Goal: Task Accomplishment & Management: Use online tool/utility

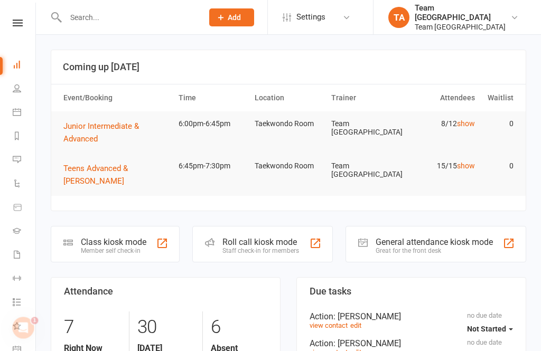
click at [23, 23] on link at bounding box center [17, 23] width 37 height 7
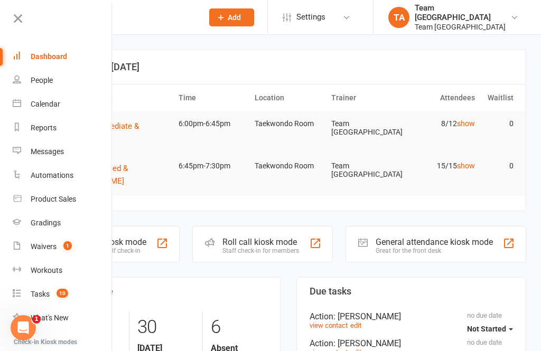
click at [64, 108] on link "Calendar" at bounding box center [63, 104] width 100 height 24
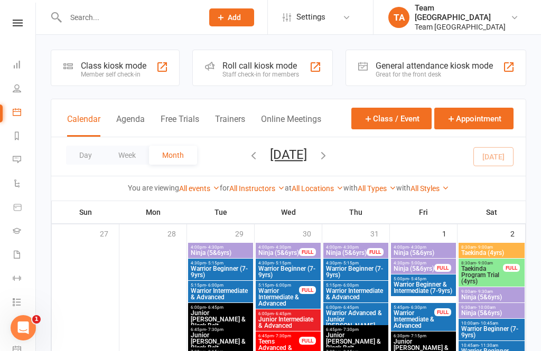
click at [87, 160] on button "Day" at bounding box center [85, 155] width 39 height 19
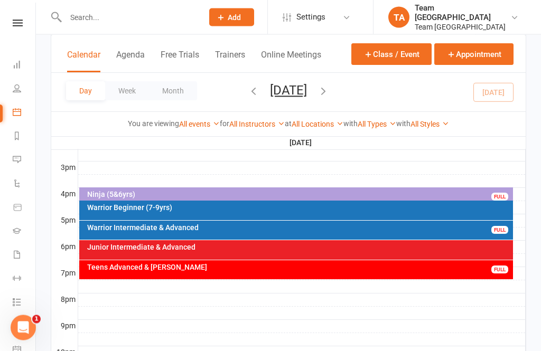
scroll to position [449, 0]
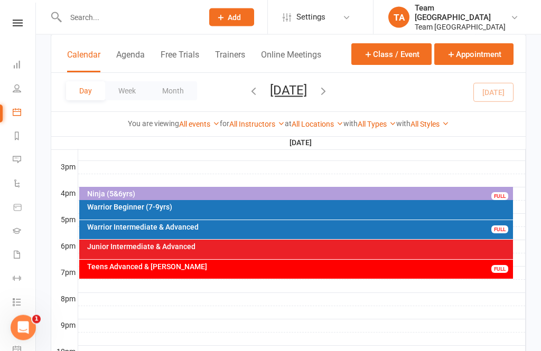
click at [251, 248] on div "Junior Intermediate & Advanced" at bounding box center [299, 246] width 425 height 7
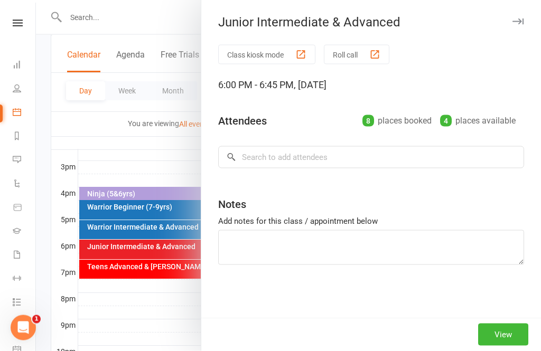
scroll to position [450, 0]
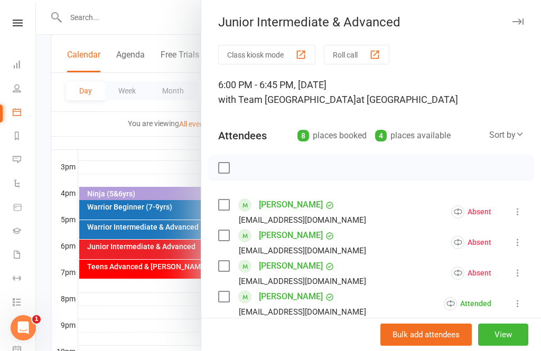
click at [188, 330] on div at bounding box center [288, 175] width 505 height 351
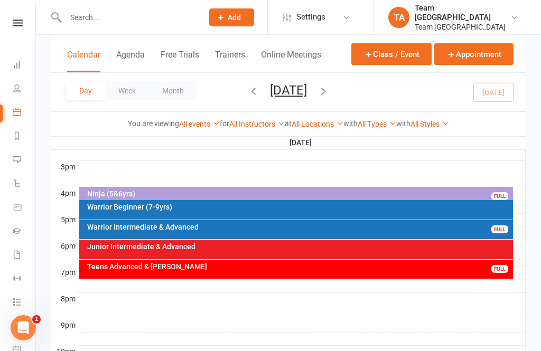
click at [230, 268] on div "Teens Advanced & [PERSON_NAME]" at bounding box center [299, 266] width 425 height 7
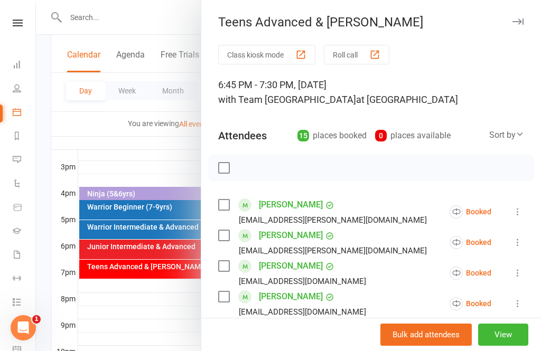
click at [510, 346] on button "View" at bounding box center [503, 335] width 50 height 22
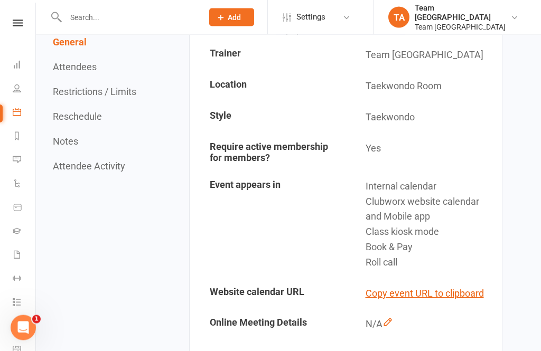
scroll to position [247, 0]
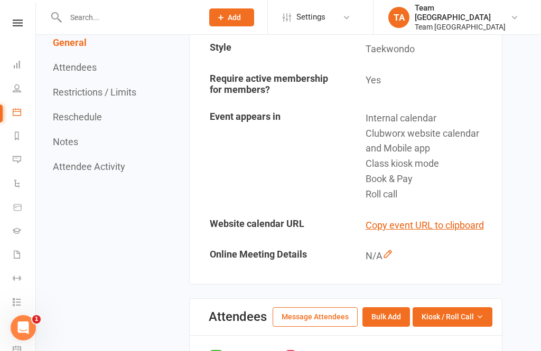
click at [468, 311] on span "Kiosk / Roll Call" at bounding box center [447, 317] width 52 height 12
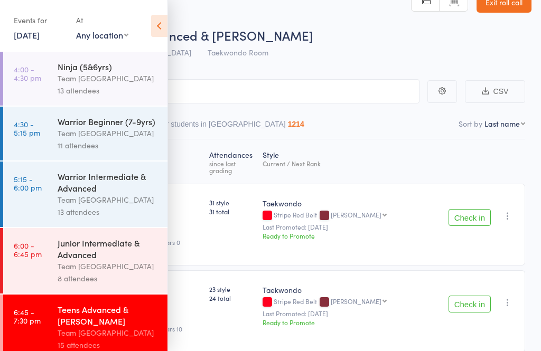
click at [152, 36] on icon at bounding box center [159, 26] width 16 height 22
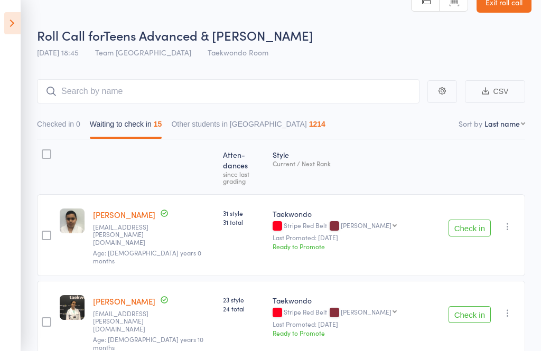
click at [468, 220] on button "Check in" at bounding box center [469, 228] width 42 height 17
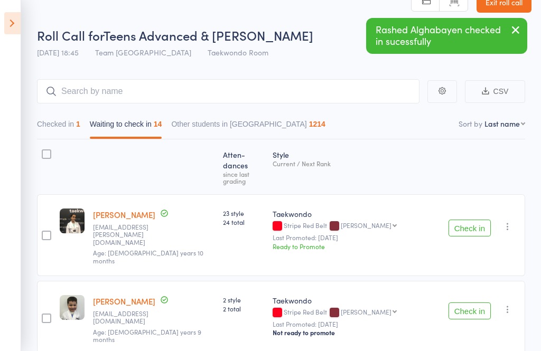
click at [469, 220] on button "Check in" at bounding box center [469, 228] width 42 height 17
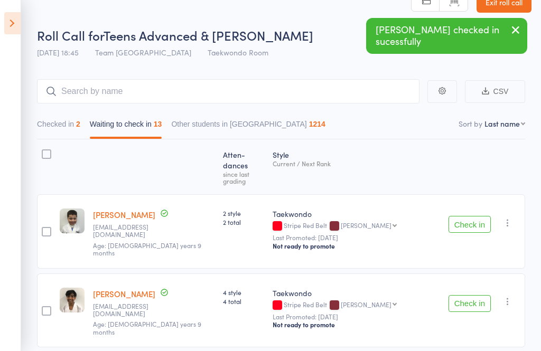
click at [512, 218] on icon "button" at bounding box center [507, 223] width 11 height 11
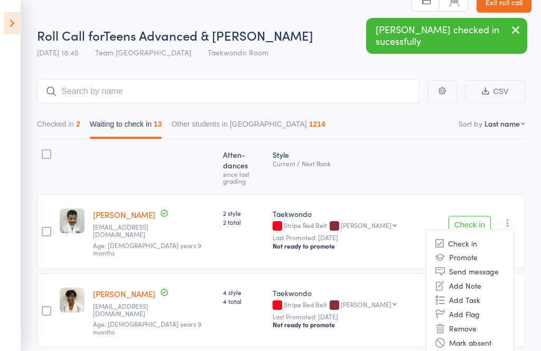
click at [492, 336] on li "Mark absent" at bounding box center [469, 343] width 87 height 14
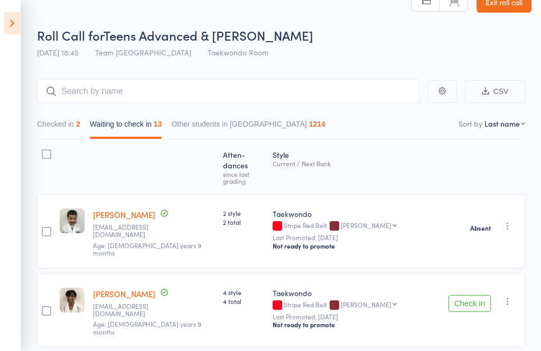
click at [509, 296] on icon "button" at bounding box center [507, 301] width 11 height 11
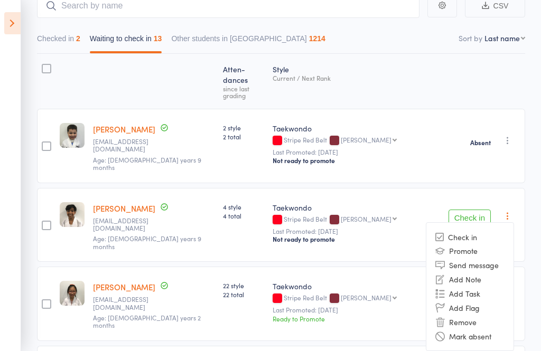
scroll to position [107, 0]
click at [497, 328] on li "Mark absent" at bounding box center [469, 335] width 87 height 14
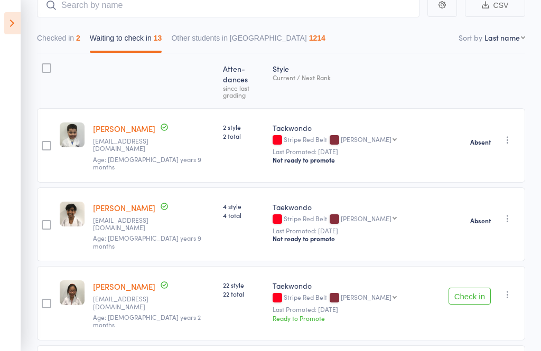
click at [467, 288] on button "Check in" at bounding box center [469, 296] width 42 height 17
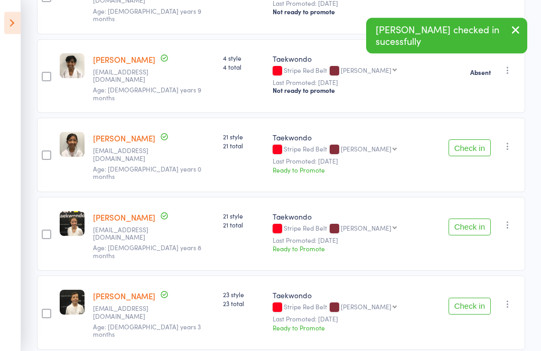
scroll to position [256, 0]
click at [468, 139] on button "Check in" at bounding box center [469, 147] width 42 height 17
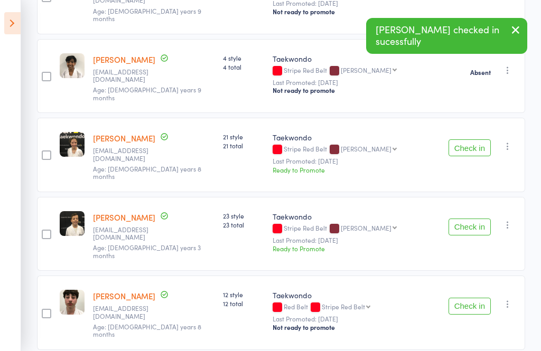
click at [468, 139] on button "Check in" at bounding box center [469, 147] width 42 height 17
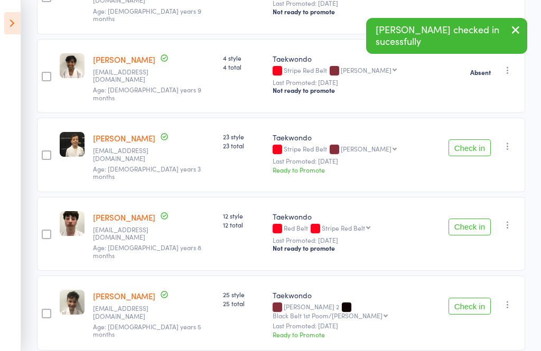
click at [470, 139] on button "Check in" at bounding box center [469, 147] width 42 height 17
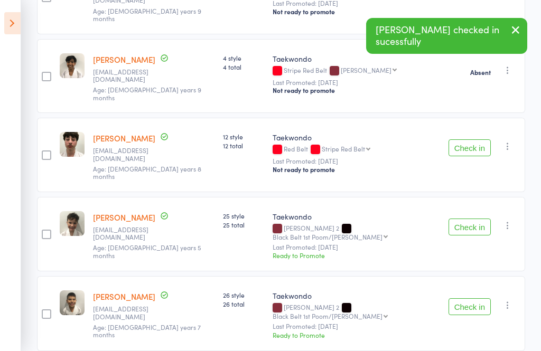
click at [513, 141] on icon "button" at bounding box center [507, 146] width 11 height 11
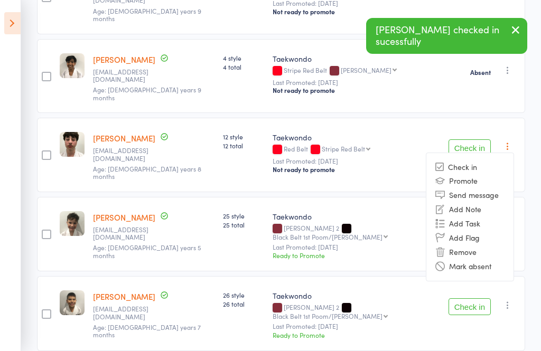
click at [495, 259] on li "Mark absent" at bounding box center [469, 266] width 87 height 14
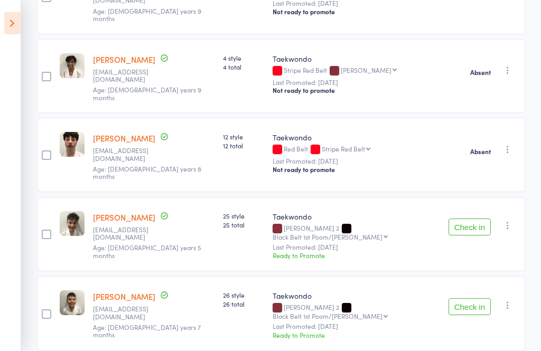
click at [472, 219] on button "Check in" at bounding box center [469, 227] width 42 height 17
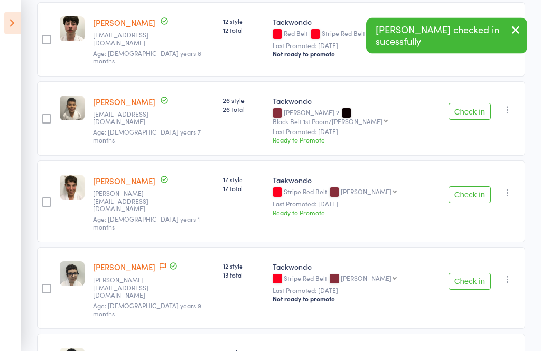
scroll to position [371, 0]
click at [464, 103] on button "Check in" at bounding box center [469, 111] width 42 height 17
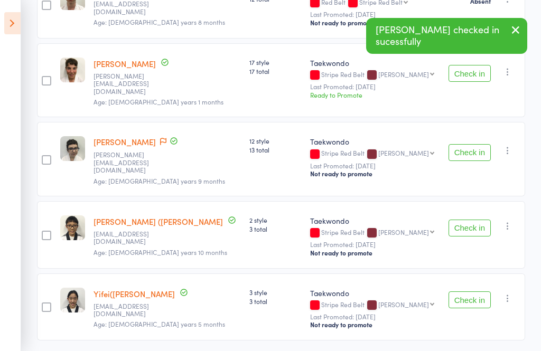
scroll to position [364, 0]
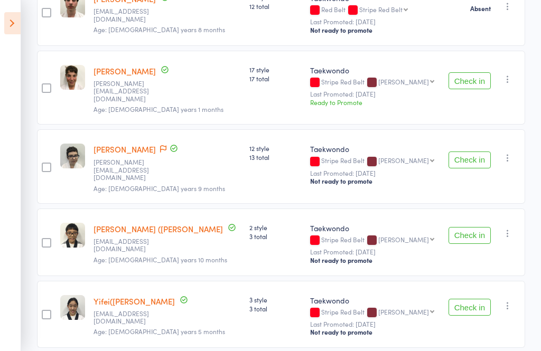
click at [466, 82] on button "Check in" at bounding box center [469, 80] width 42 height 17
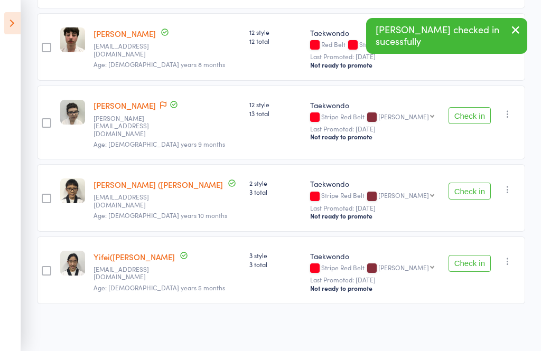
scroll to position [291, 0]
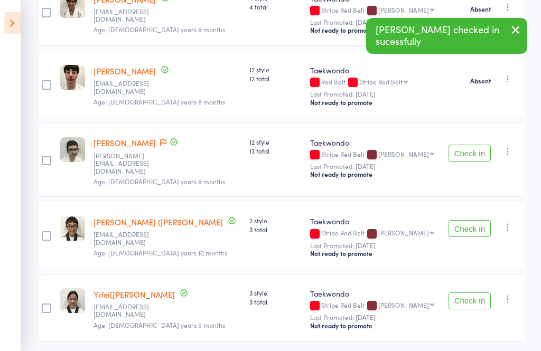
click at [513, 153] on icon "button" at bounding box center [507, 151] width 11 height 11
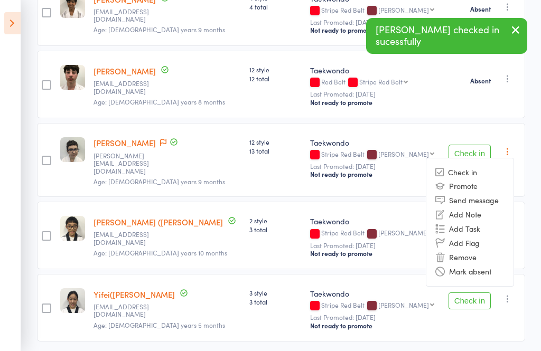
click at [496, 270] on li "Mark absent" at bounding box center [469, 272] width 87 height 14
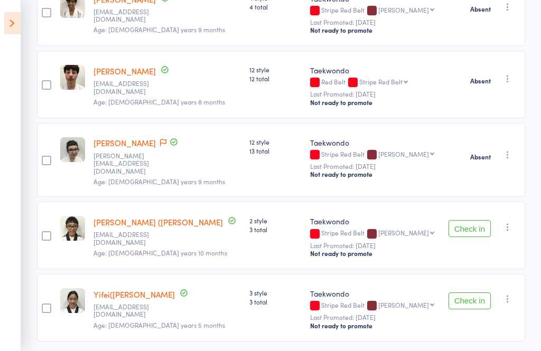
click at [469, 220] on button "Check in" at bounding box center [469, 228] width 42 height 17
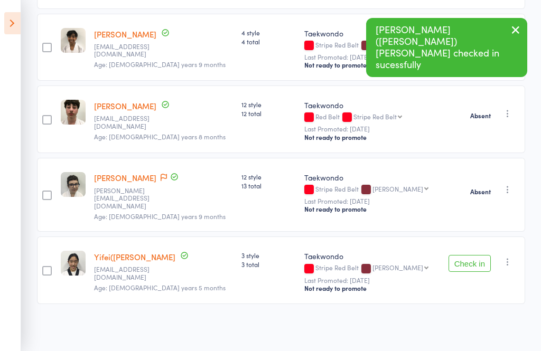
scroll to position [219, 0]
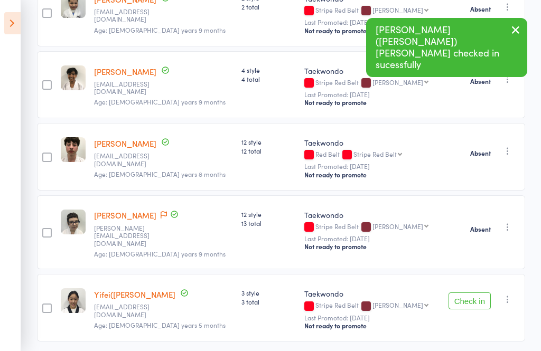
click at [469, 294] on button "Check in" at bounding box center [469, 301] width 42 height 17
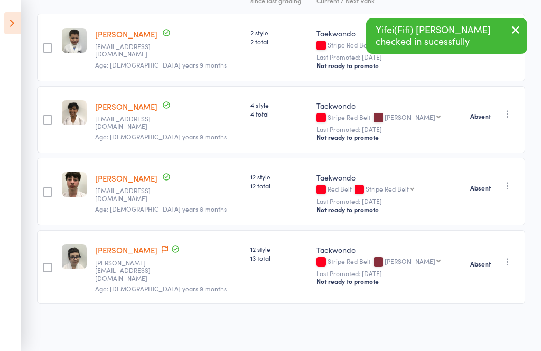
scroll to position [147, 0]
